Goal: Navigation & Orientation: Understand site structure

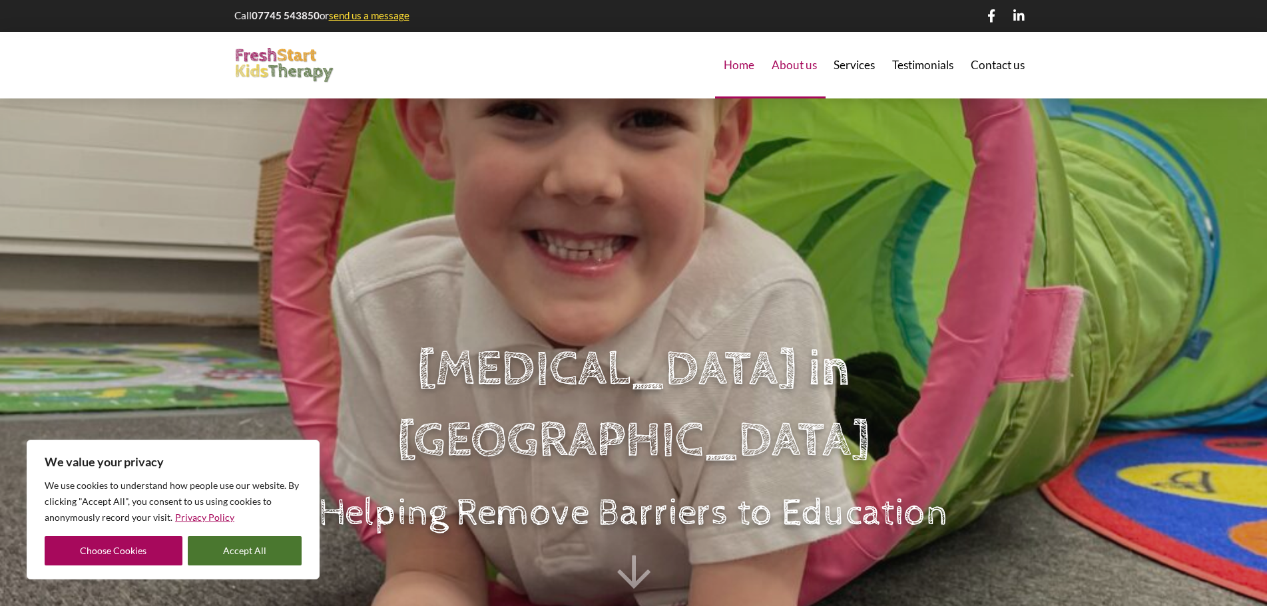
click at [813, 69] on span "About us" at bounding box center [793, 64] width 45 height 11
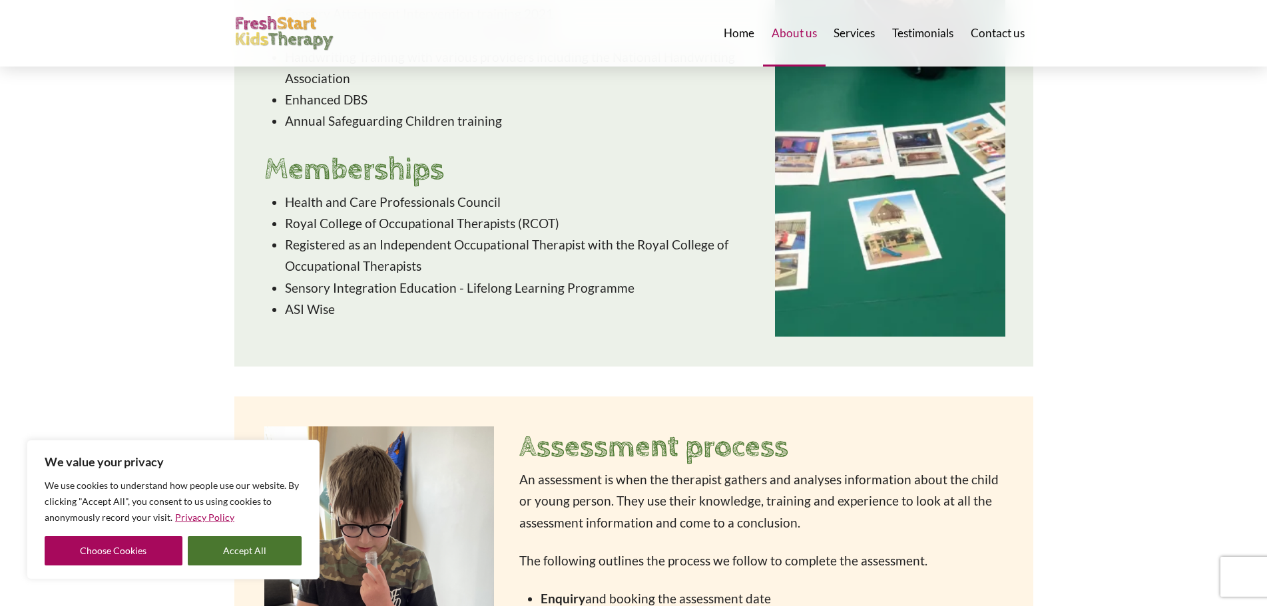
scroll to position [1597, 0]
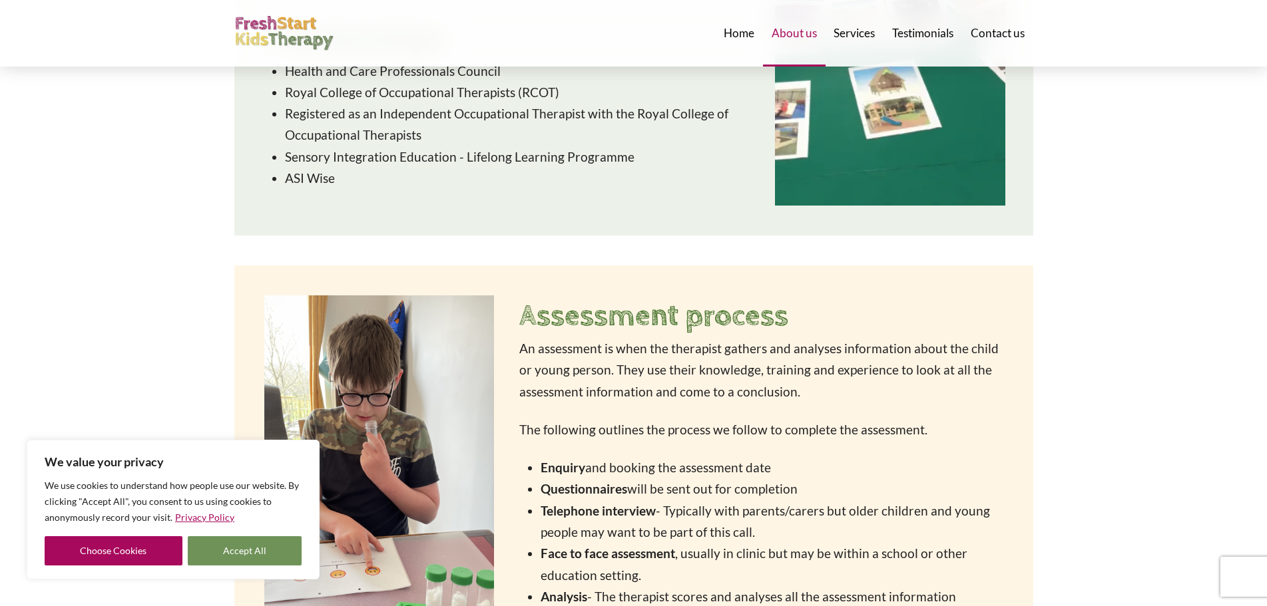
click at [256, 537] on button "Accept All" at bounding box center [245, 550] width 114 height 29
checkbox input "true"
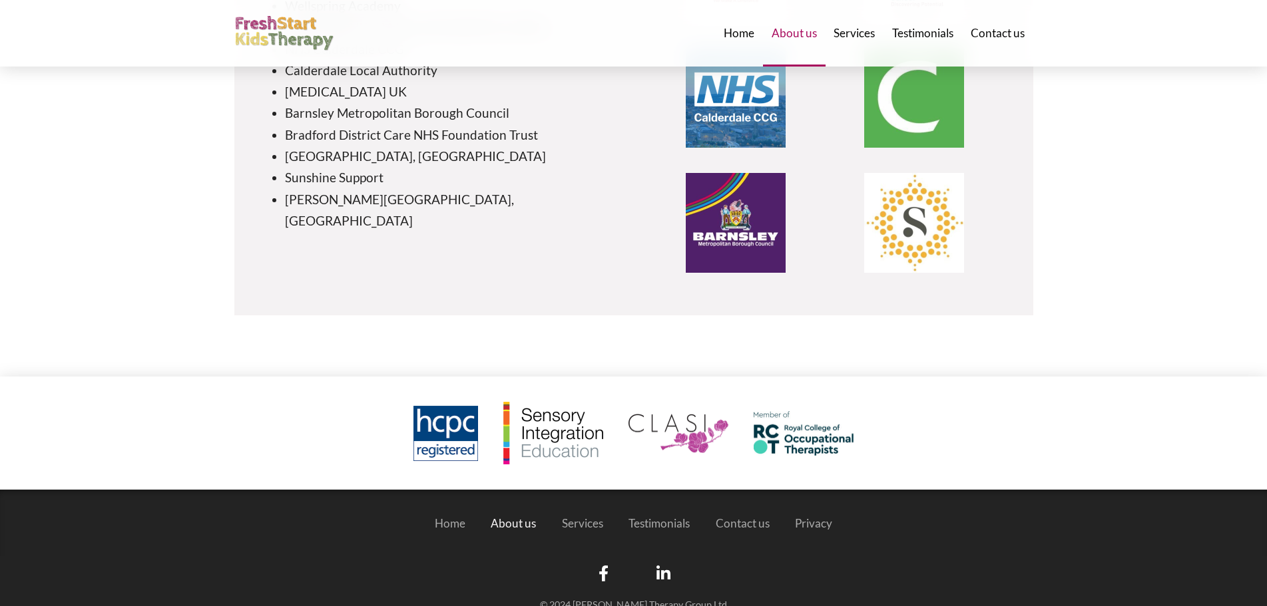
scroll to position [3156, 0]
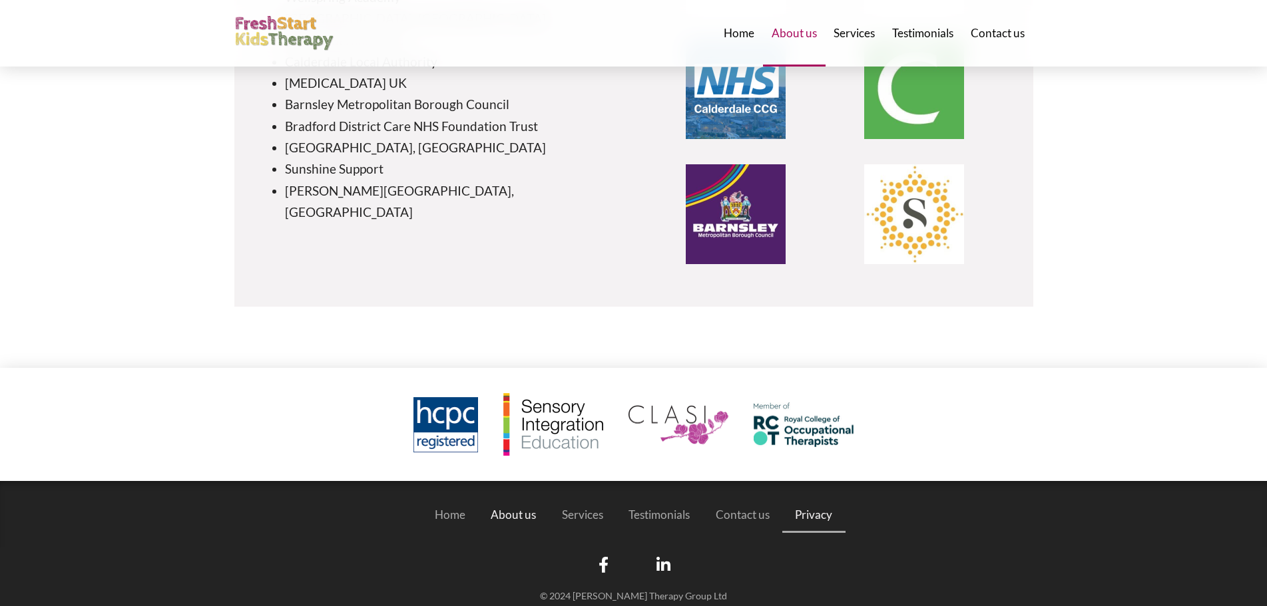
click at [803, 509] on span "Privacy" at bounding box center [813, 514] width 37 height 11
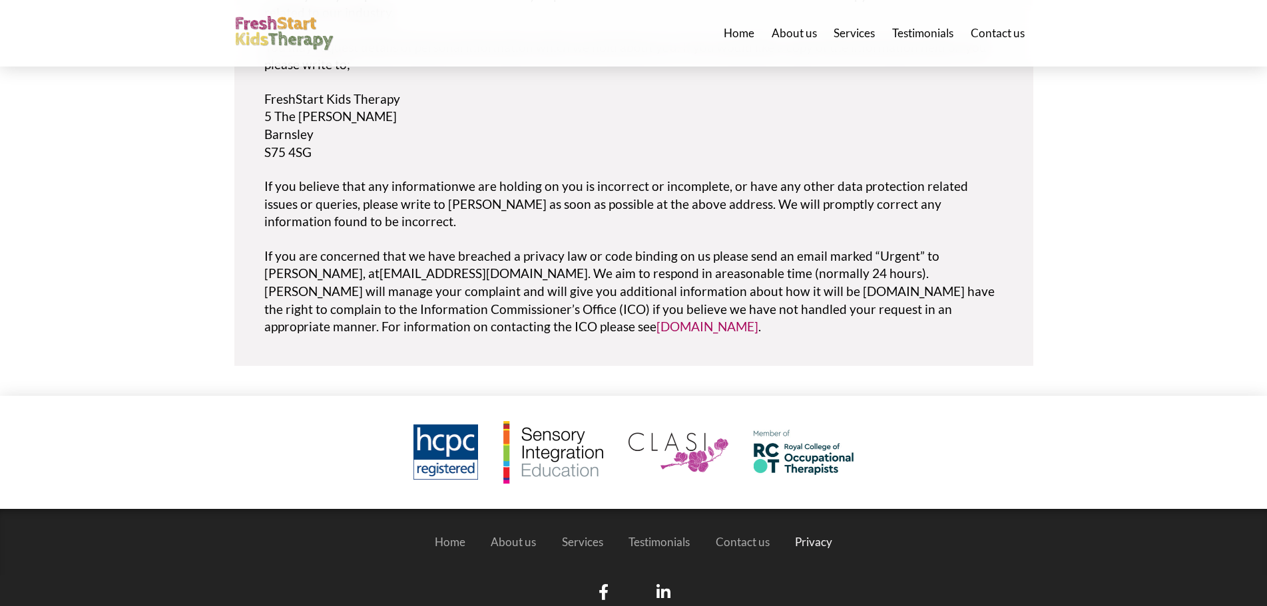
scroll to position [2464, 0]
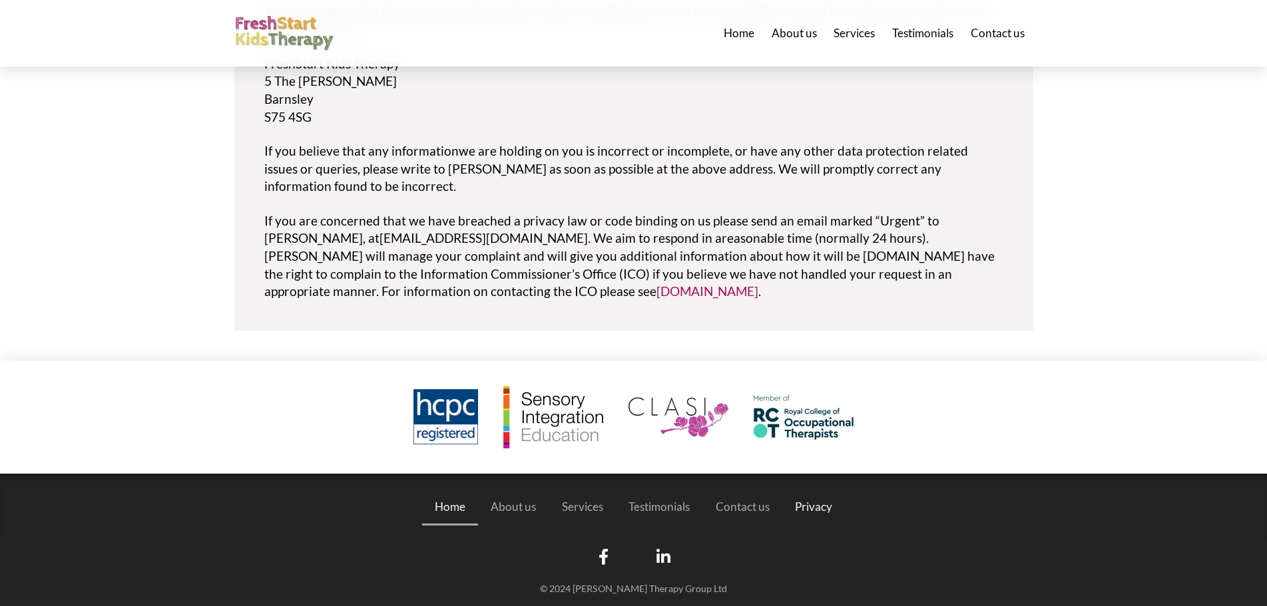
click at [451, 501] on span "Home" at bounding box center [450, 506] width 31 height 11
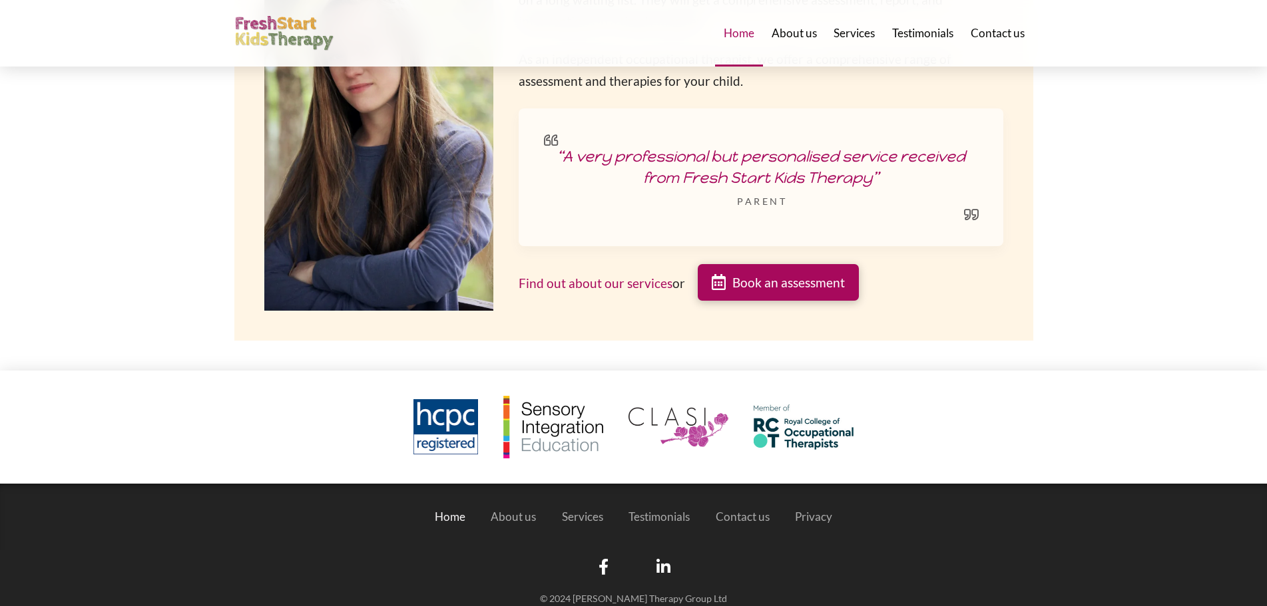
scroll to position [2184, 0]
